Goal: Task Accomplishment & Management: Manage account settings

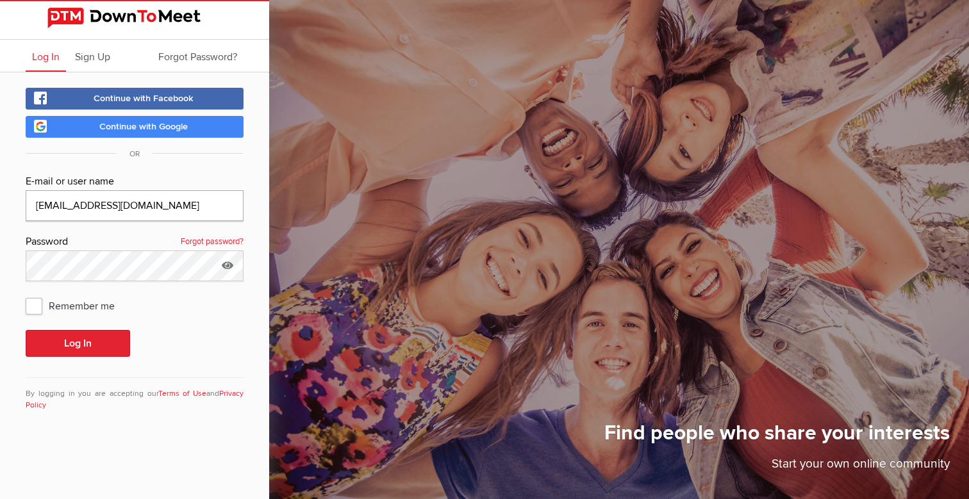
type input "[EMAIL_ADDRESS][DOMAIN_NAME]"
click at [78, 343] on button "Log In" at bounding box center [78, 343] width 104 height 27
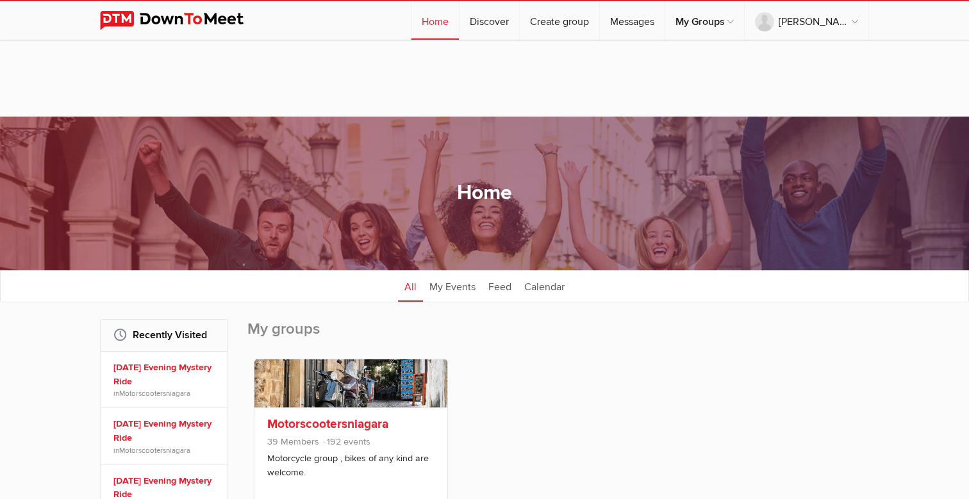
click at [326, 424] on link "Motorscootersniagara" at bounding box center [327, 424] width 121 height 15
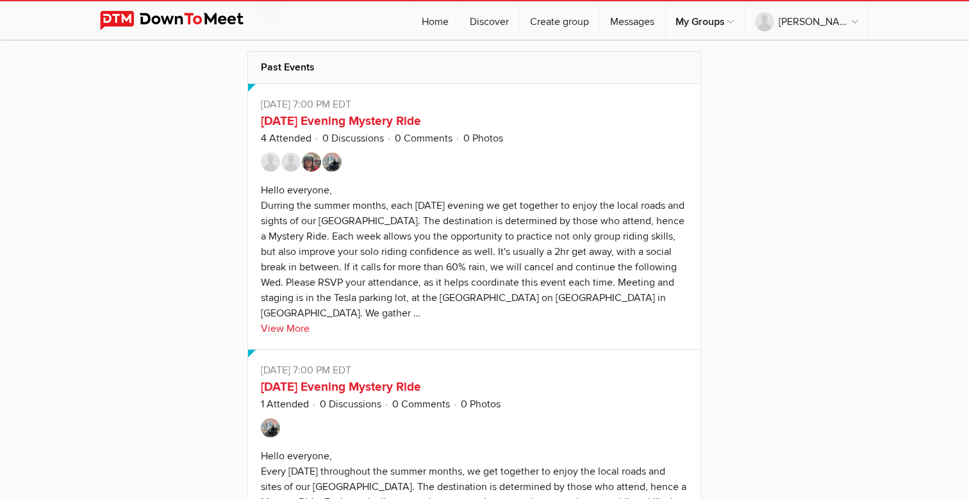
scroll to position [3942, 0]
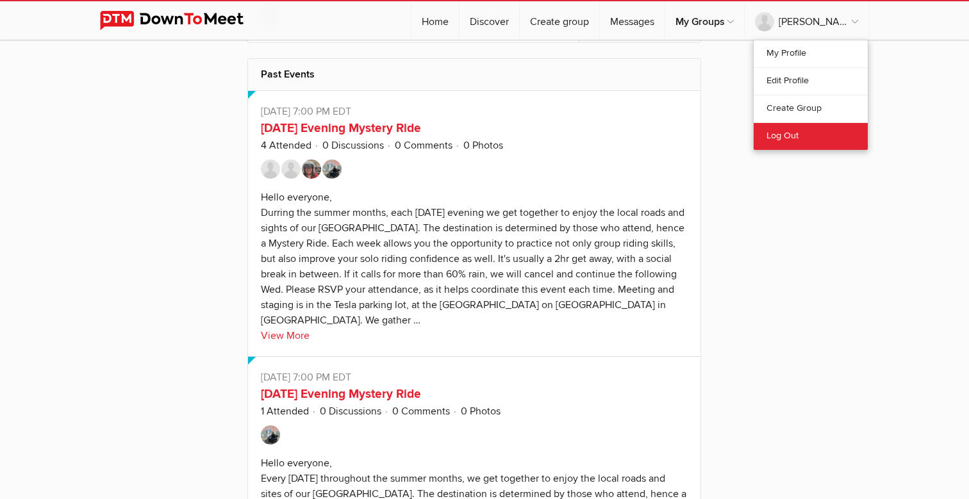
click at [803, 136] on link "Log Out" at bounding box center [811, 136] width 114 height 28
